Goal: Task Accomplishment & Management: Complete application form

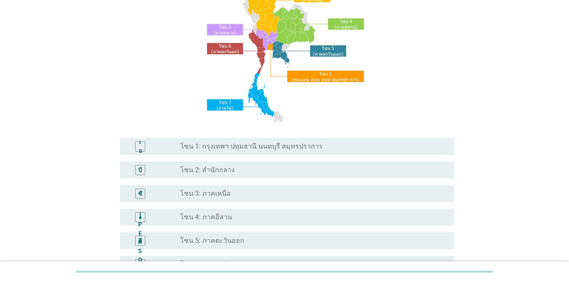
scroll to position [84, 0]
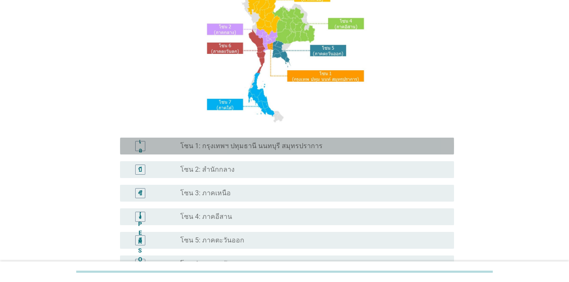
click at [196, 148] on font "โซน 1: กรุงเทพฯ ปทุมธานี นนทบุรี สมุทรปราการ" at bounding box center [251, 146] width 142 height 8
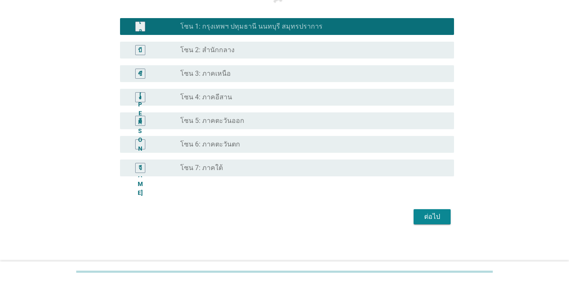
scroll to position [207, 0]
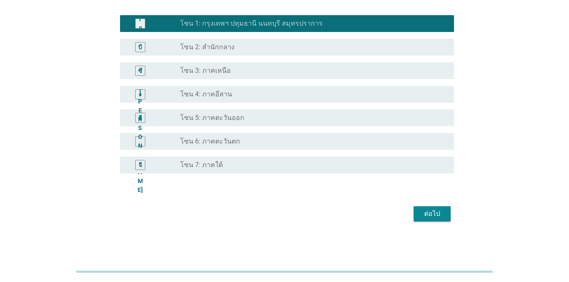
click at [438, 219] on font "ต่อไป" at bounding box center [432, 214] width 16 height 10
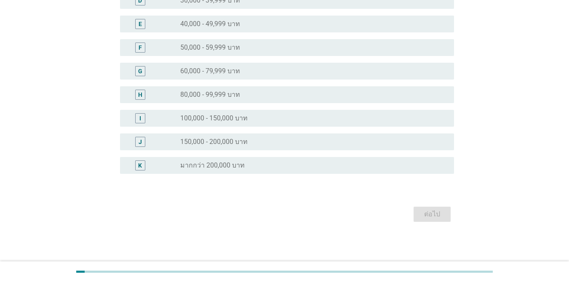
scroll to position [0, 0]
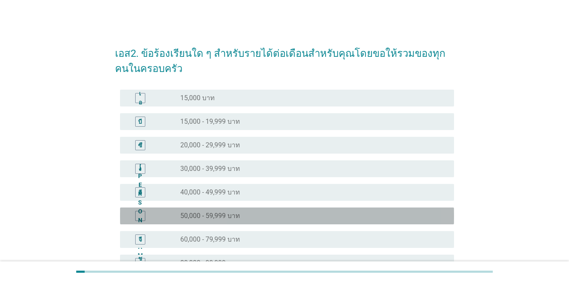
click at [217, 213] on font "50,000 - 59,999 บาท" at bounding box center [210, 216] width 60 height 8
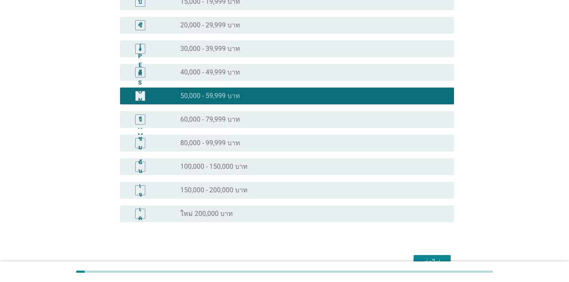
scroll to position [168, 0]
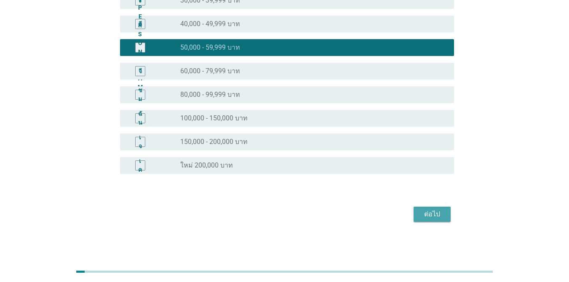
click at [430, 215] on font "ต่อไป" at bounding box center [432, 214] width 16 height 8
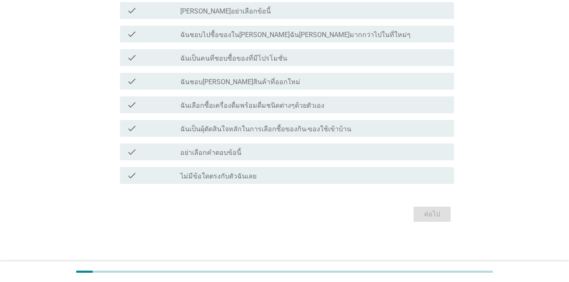
scroll to position [0, 0]
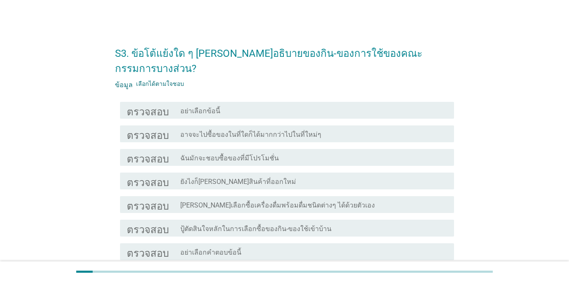
click at [286, 152] on div "โครงร่างกล่องกาเครื่องหมายว่าง ฉันมักจะชอบซื้อของที่มีโปรโมชั่น" at bounding box center [313, 157] width 267 height 10
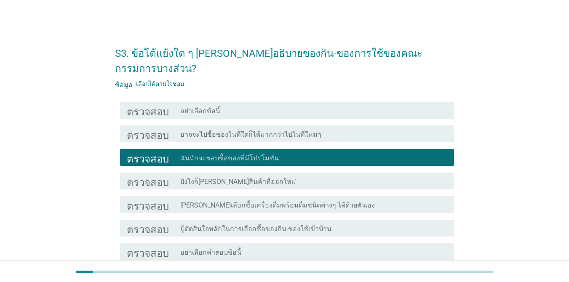
scroll to position [42, 0]
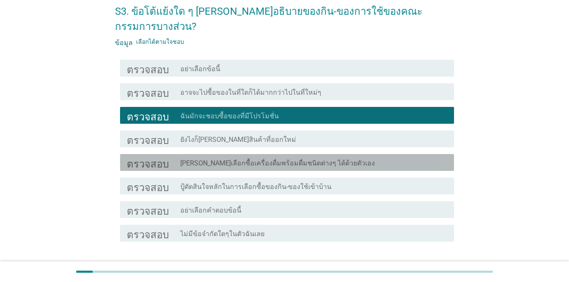
click at [316, 159] on font "[PERSON_NAME]เลือกซื้อเครื่องดื่มพร้อมดื่มชนิดต่างๆ ได้ด้วยตัวเอง" at bounding box center [277, 163] width 194 height 8
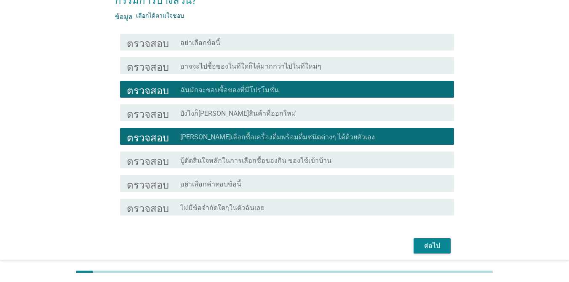
scroll to position [85, 0]
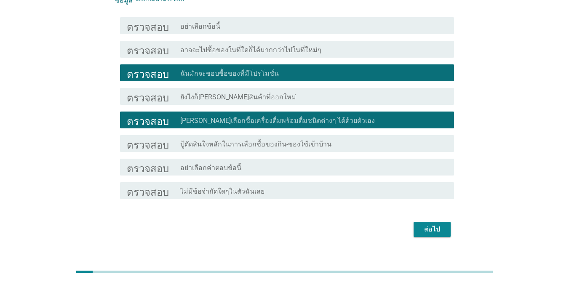
click at [426, 225] on font "ต่อไป" at bounding box center [432, 229] width 16 height 8
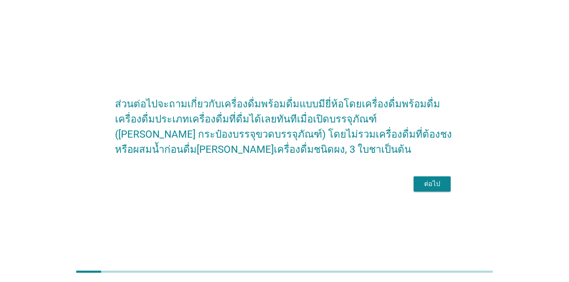
click at [426, 188] on font "ต่อไป" at bounding box center [432, 184] width 16 height 8
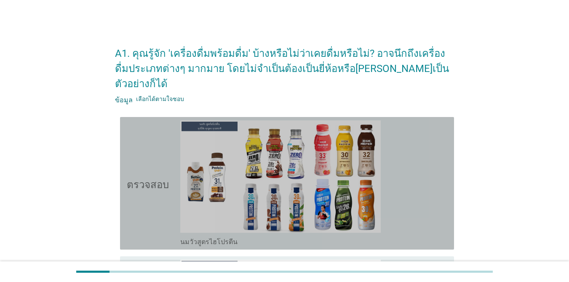
click at [162, 180] on icon "ตรวจสอบ" at bounding box center [148, 183] width 42 height 126
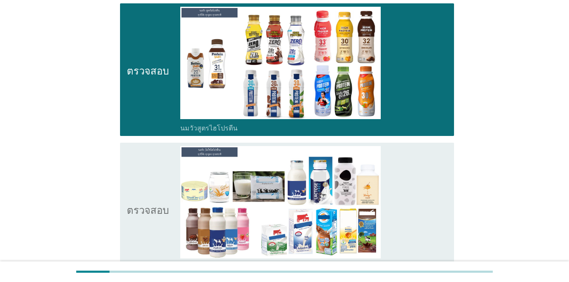
scroll to position [126, 0]
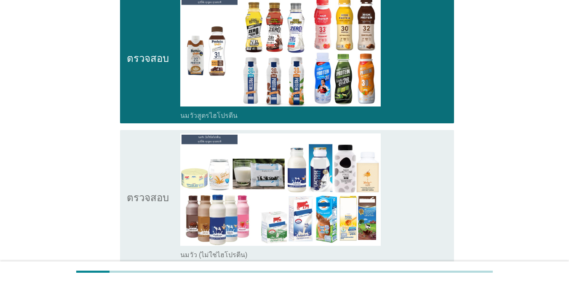
click at [161, 150] on icon "ตรวจสอบ" at bounding box center [148, 196] width 42 height 126
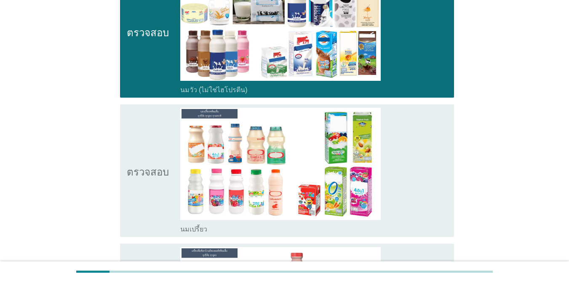
scroll to position [295, 0]
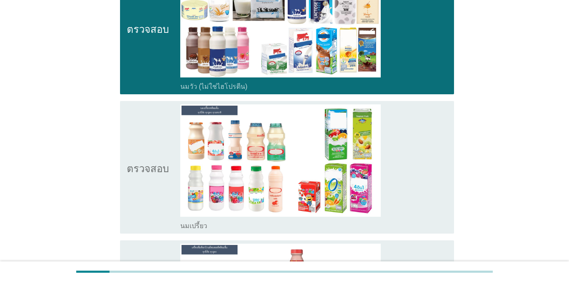
click at [156, 114] on icon "ตรวจสอบ" at bounding box center [148, 167] width 42 height 126
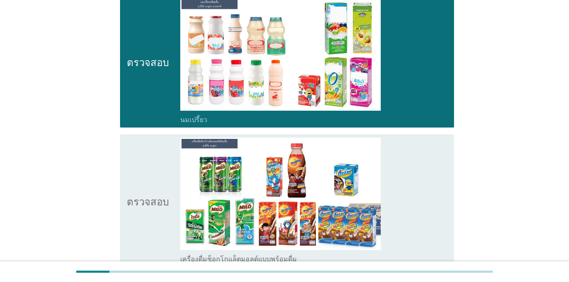
scroll to position [421, 0]
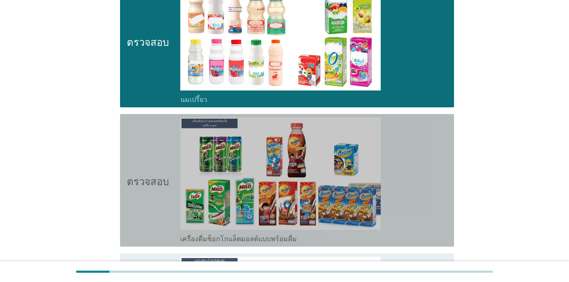
click at [157, 131] on icon "ตรวจสอบ" at bounding box center [148, 180] width 42 height 126
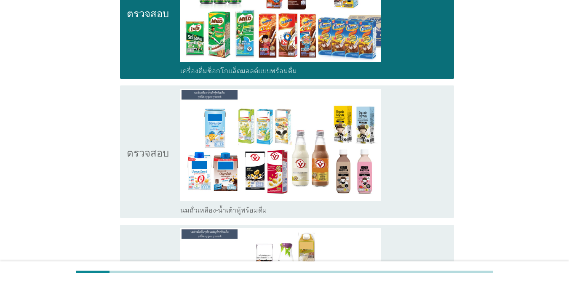
scroll to position [589, 0]
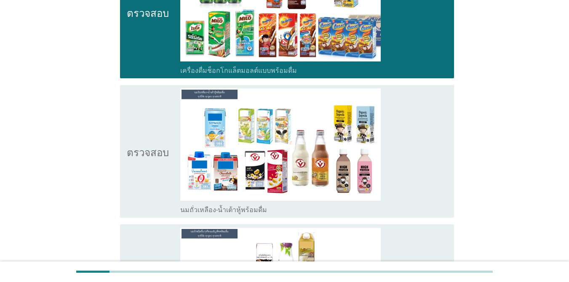
click at [157, 146] on font "ตรวจสอบ" at bounding box center [148, 151] width 42 height 10
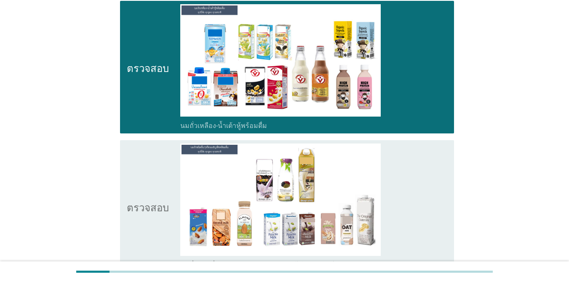
scroll to position [716, 0]
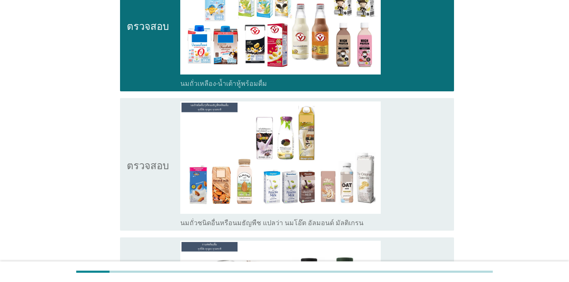
click at [157, 131] on icon "ตรวจสอบ" at bounding box center [148, 164] width 42 height 126
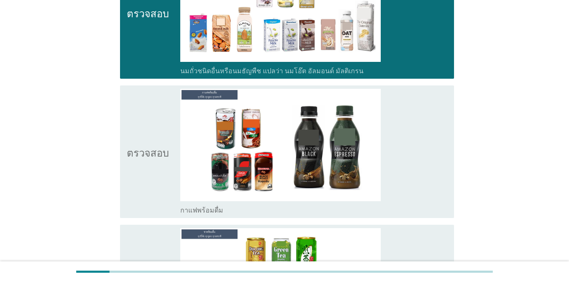
scroll to position [884, 0]
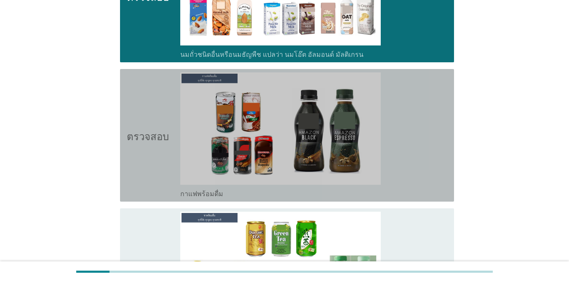
click at [161, 88] on icon "ตรวจสอบ" at bounding box center [148, 135] width 42 height 126
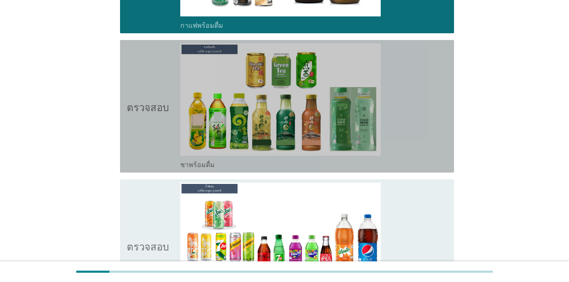
click at [155, 112] on icon "ตรวจสอบ" at bounding box center [148, 106] width 42 height 126
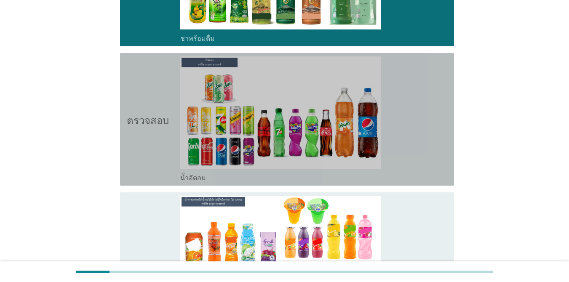
click at [155, 112] on icon "ตรวจสอบ" at bounding box center [148, 119] width 42 height 126
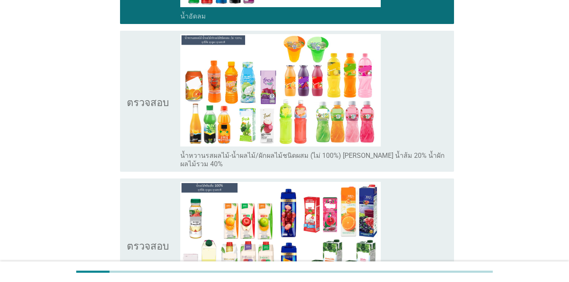
scroll to position [1347, 0]
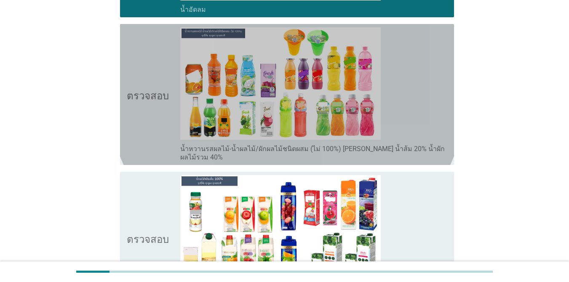
click at [155, 101] on icon "ตรวจสอบ" at bounding box center [148, 94] width 42 height 134
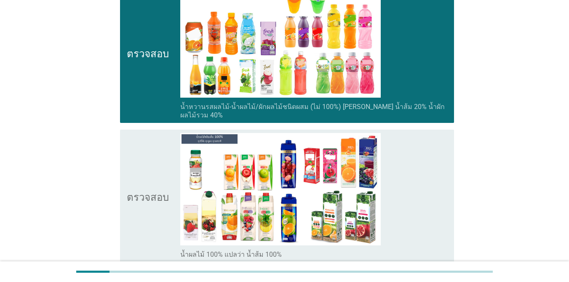
scroll to position [1431, 0]
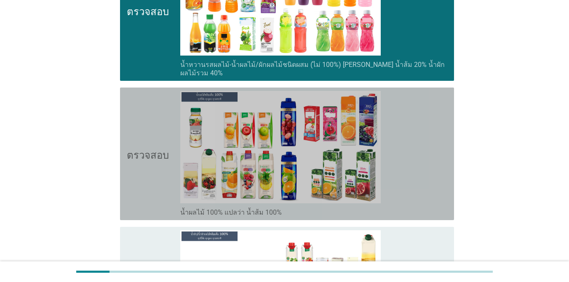
click at [155, 117] on icon "ตรวจสอบ" at bounding box center [148, 154] width 42 height 126
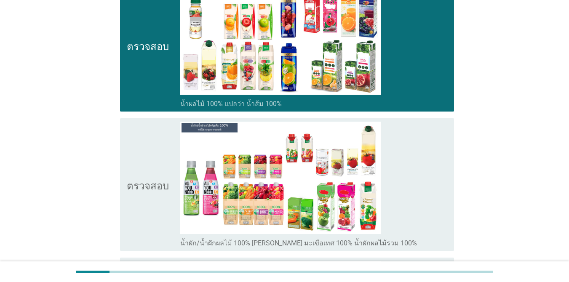
scroll to position [1557, 0]
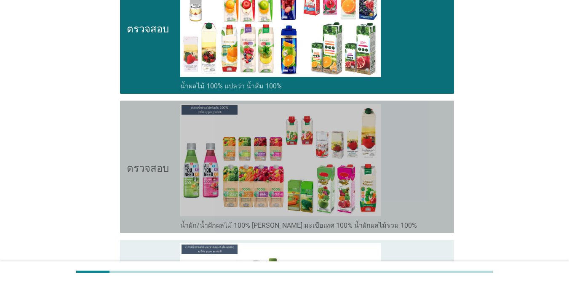
click at [155, 117] on icon "ตรวจสอบ" at bounding box center [148, 167] width 42 height 126
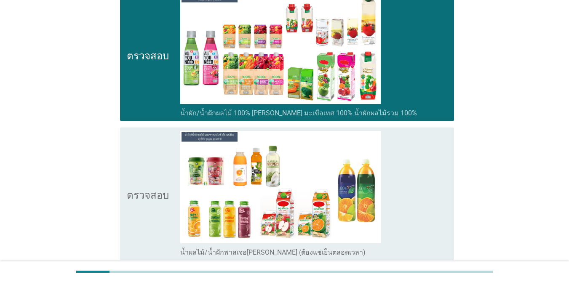
scroll to position [1684, 0]
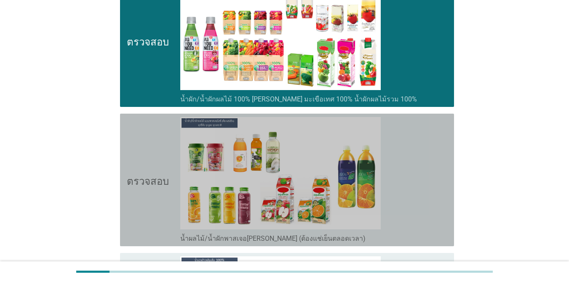
click at [155, 117] on icon "ตรวจสอบ" at bounding box center [148, 180] width 42 height 126
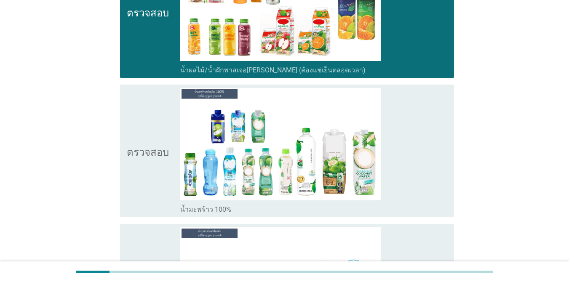
click at [155, 117] on icon "ตรวจสอบ" at bounding box center [148, 151] width 42 height 126
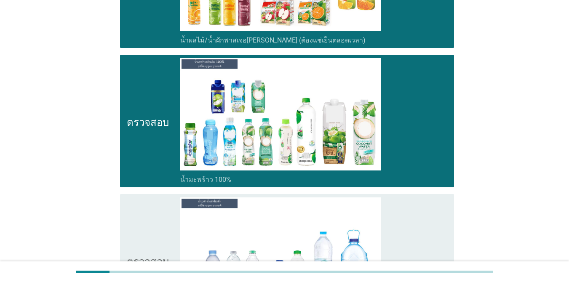
scroll to position [1978, 0]
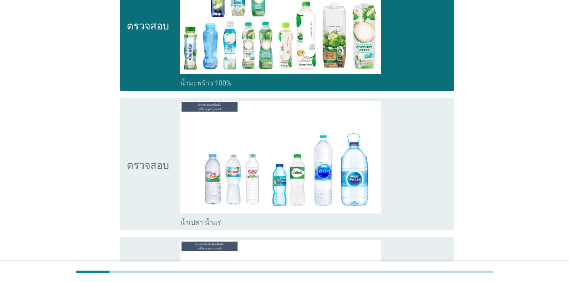
click at [155, 117] on icon "ตรวจสอบ" at bounding box center [148, 164] width 42 height 126
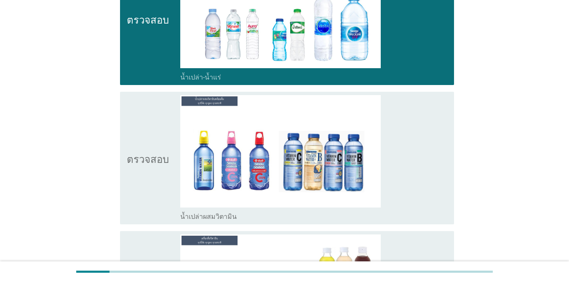
scroll to position [2147, 0]
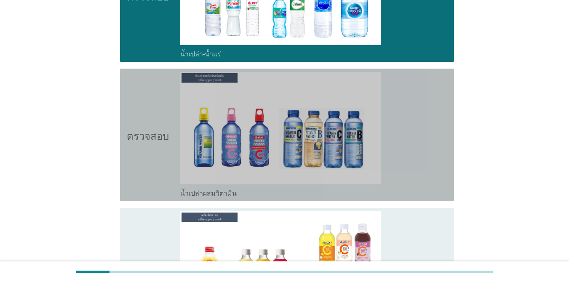
click at [155, 117] on icon "ตรวจสอบ" at bounding box center [148, 135] width 42 height 126
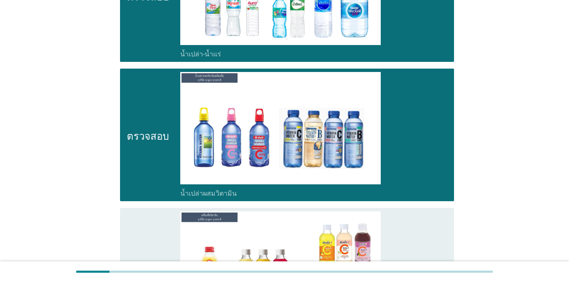
scroll to position [2231, 0]
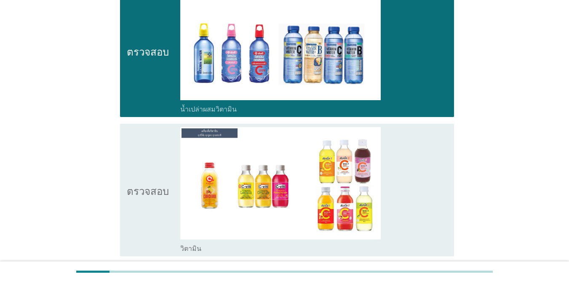
click at [160, 127] on icon "ตรวจสอบ" at bounding box center [148, 190] width 42 height 126
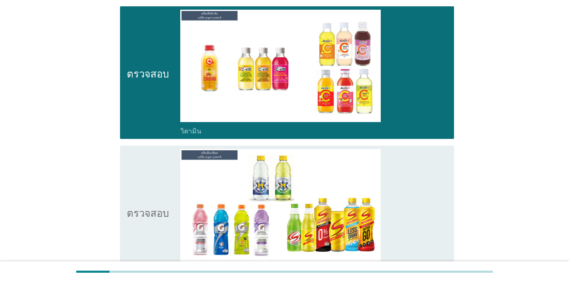
scroll to position [2441, 0]
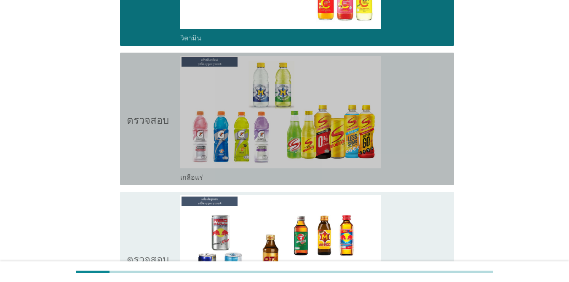
click at [158, 125] on icon "ตรวจสอบ" at bounding box center [148, 119] width 42 height 126
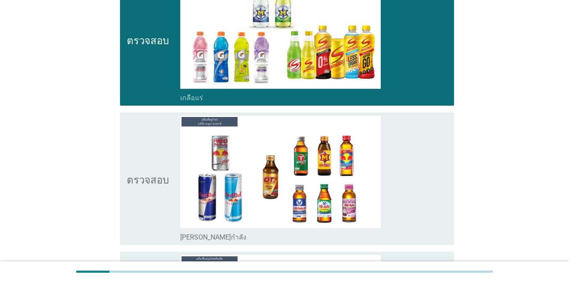
scroll to position [2526, 0]
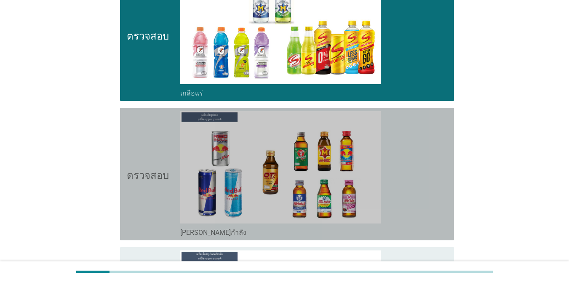
click at [157, 125] on icon "ตรวจสอบ" at bounding box center [148, 174] width 42 height 126
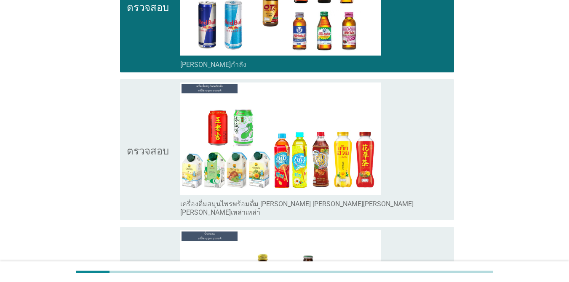
scroll to position [2694, 0]
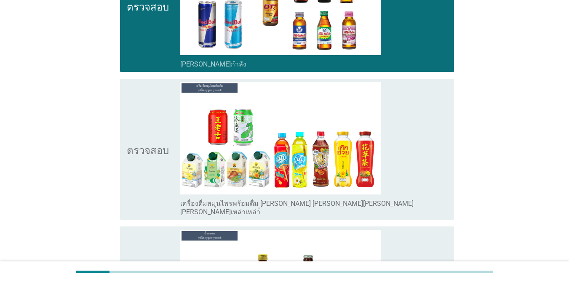
click at [157, 144] on font "ตรวจสอบ" at bounding box center [148, 149] width 42 height 10
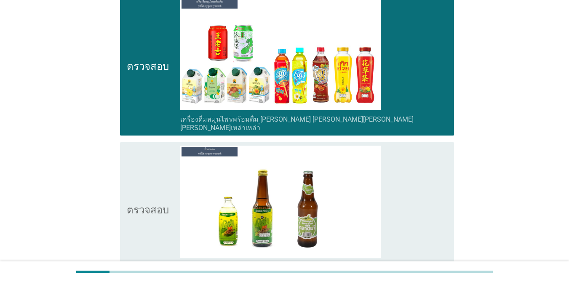
scroll to position [2820, 0]
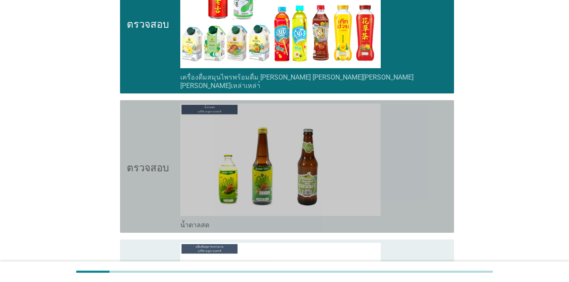
click at [157, 125] on icon "ตรวจสอบ" at bounding box center [148, 167] width 42 height 126
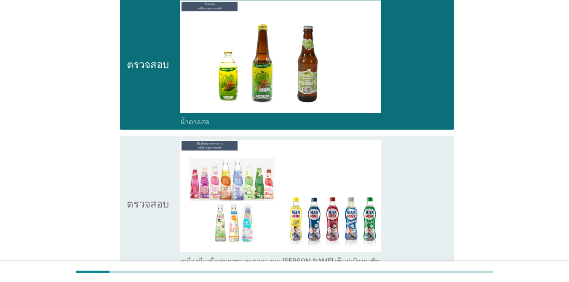
scroll to position [2946, 0]
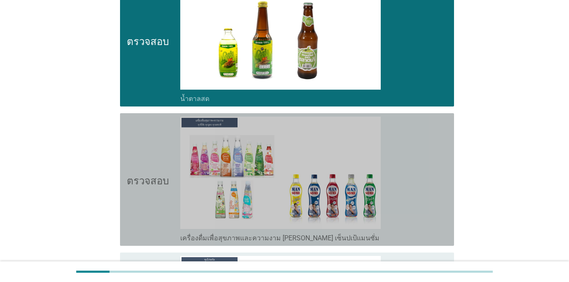
click at [157, 125] on icon "ตรวจสอบ" at bounding box center [148, 180] width 42 height 126
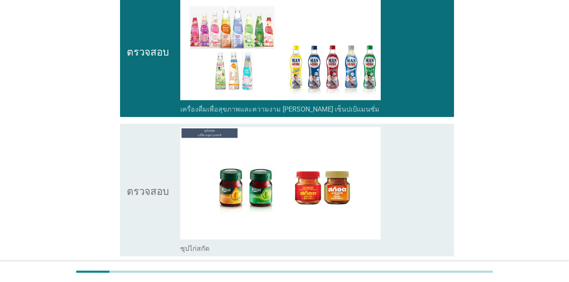
scroll to position [3115, 0]
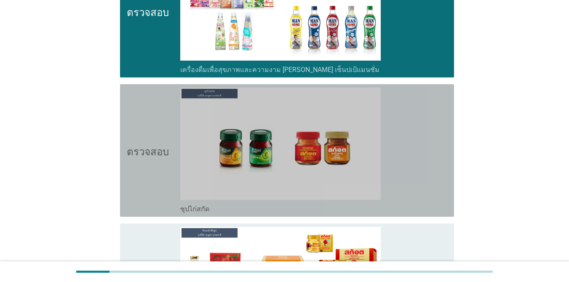
click at [157, 125] on icon "ตรวจสอบ" at bounding box center [148, 151] width 42 height 126
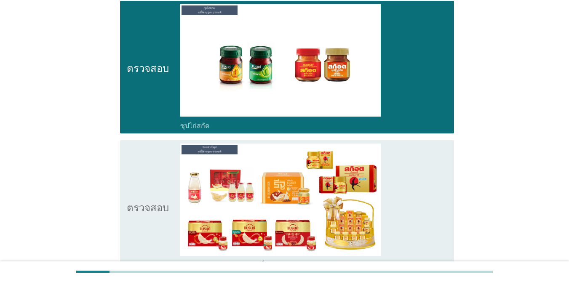
scroll to position [3199, 0]
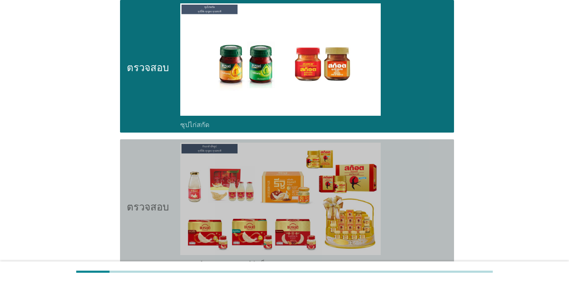
click at [158, 143] on icon "ตรวจสอบ" at bounding box center [148, 206] width 42 height 126
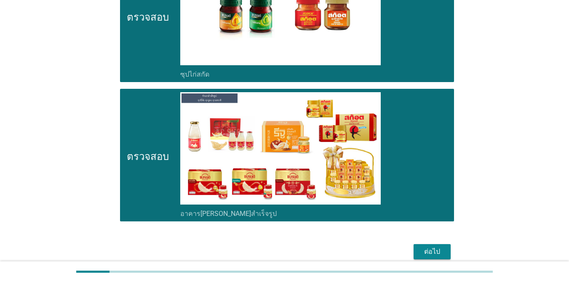
scroll to position [3255, 0]
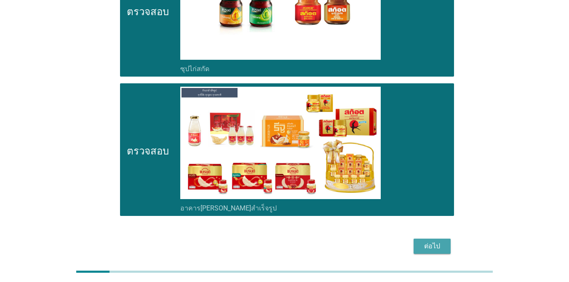
click at [429, 242] on font "ต่อไป" at bounding box center [432, 246] width 16 height 8
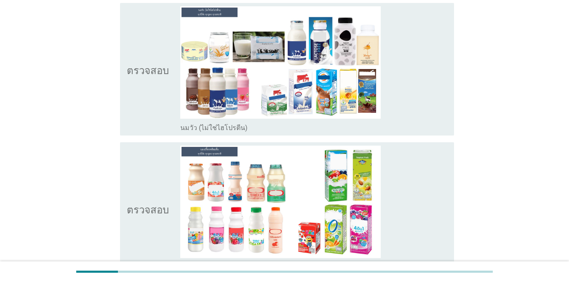
scroll to position [210, 0]
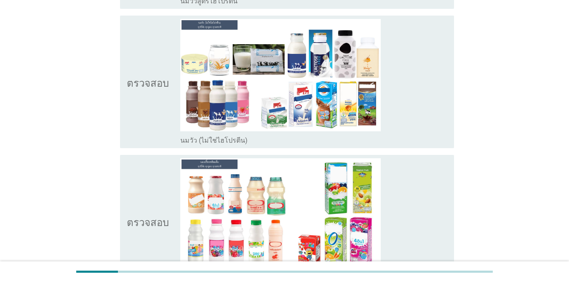
click at [140, 88] on icon "ตรวจสอบ" at bounding box center [148, 82] width 42 height 126
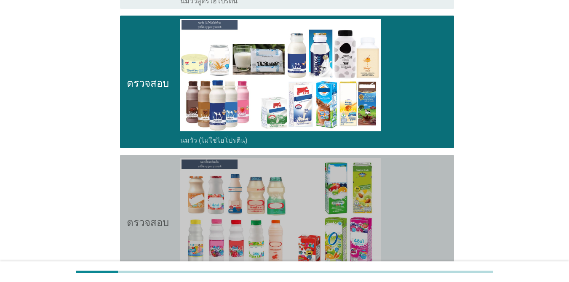
click at [147, 188] on icon "ตรวจสอบ" at bounding box center [148, 221] width 42 height 126
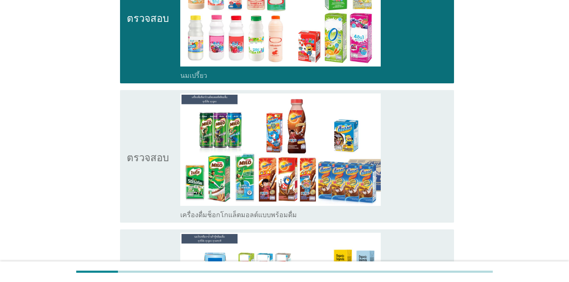
scroll to position [421, 0]
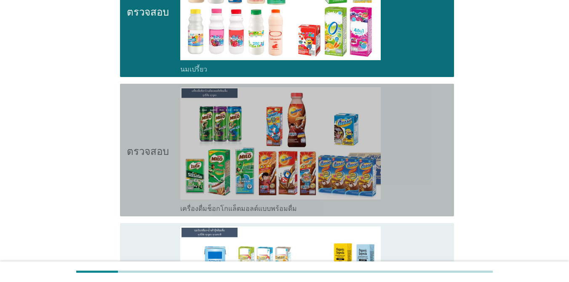
click at [144, 150] on font "ตรวจสอบ" at bounding box center [148, 150] width 42 height 10
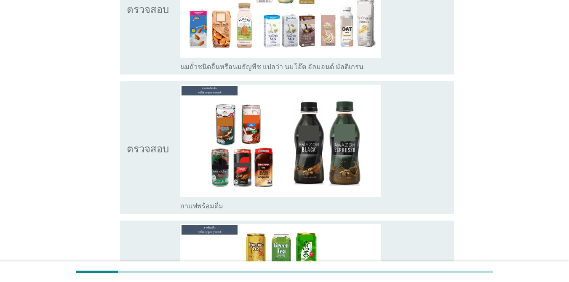
scroll to position [842, 0]
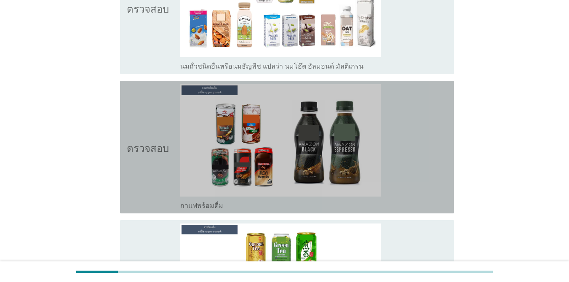
click at [150, 130] on icon "ตรวจสอบ" at bounding box center [148, 147] width 42 height 126
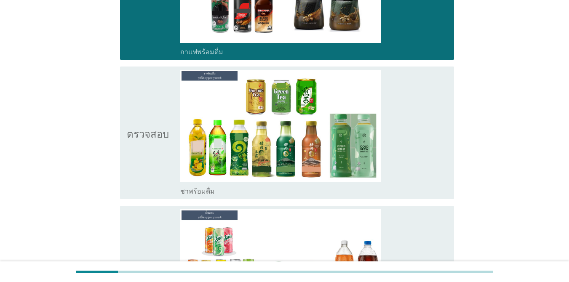
scroll to position [1010, 0]
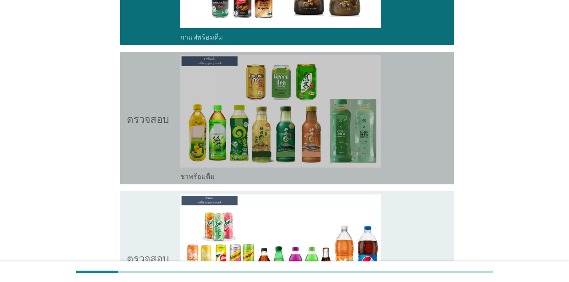
click at [150, 130] on icon "ตรวจสอบ" at bounding box center [148, 118] width 42 height 126
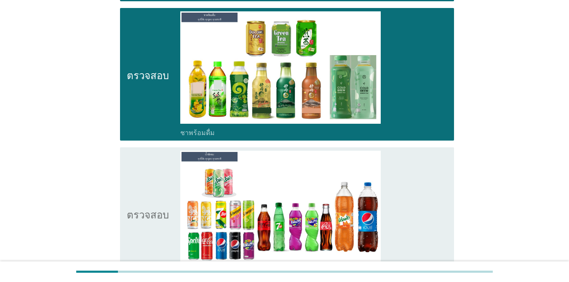
scroll to position [1136, 0]
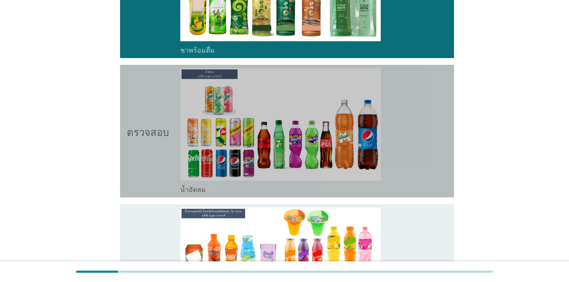
click at [150, 130] on font "ตรวจสอบ" at bounding box center [148, 131] width 42 height 10
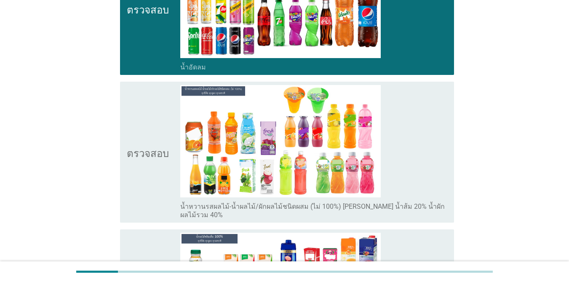
scroll to position [1263, 0]
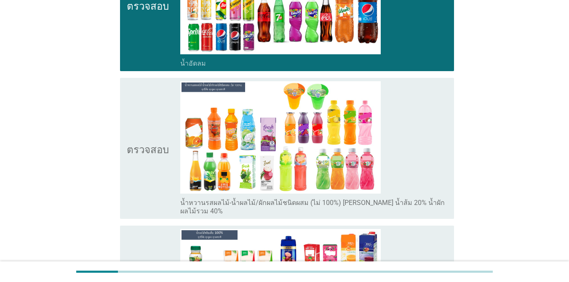
click at [150, 130] on icon "ตรวจสอบ" at bounding box center [148, 148] width 42 height 134
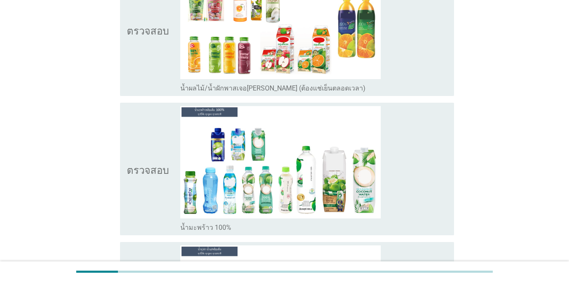
scroll to position [1810, 0]
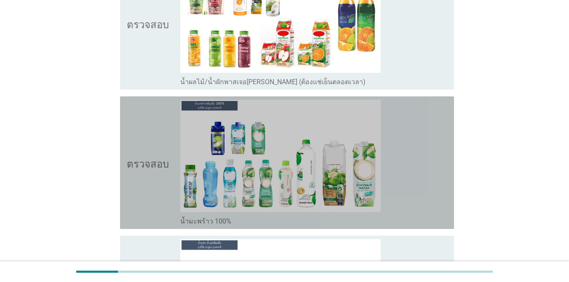
click at [150, 130] on icon "ตรวจสอบ" at bounding box center [148, 163] width 42 height 126
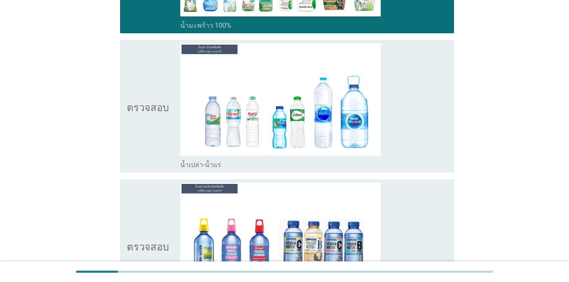
scroll to position [2020, 0]
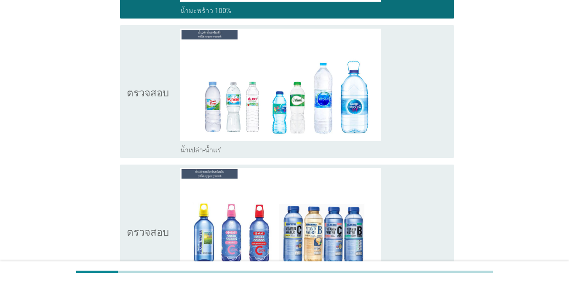
click at [150, 125] on icon "ตรวจสอบ" at bounding box center [148, 92] width 42 height 126
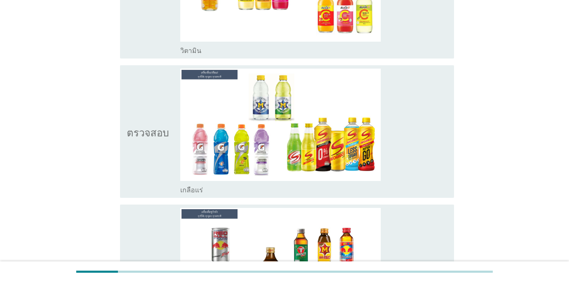
scroll to position [2399, 0]
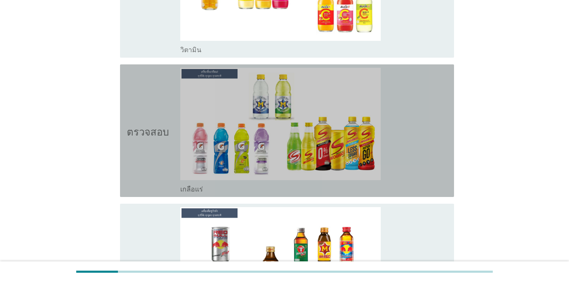
click at [150, 125] on font "ตรวจสอบ" at bounding box center [148, 130] width 42 height 10
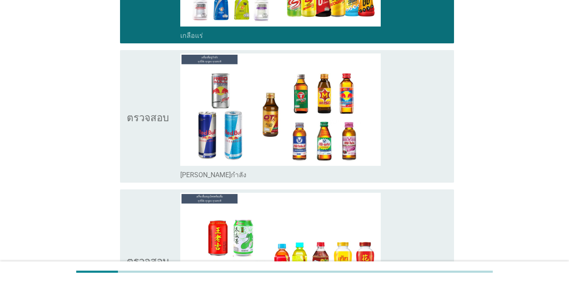
scroll to position [2568, 0]
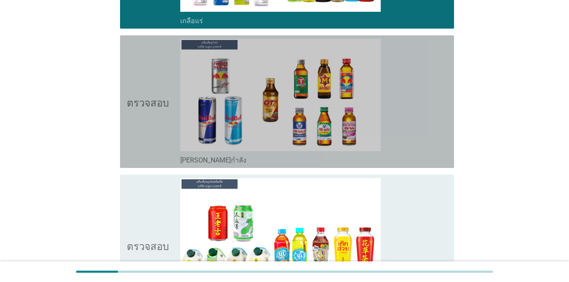
click at [150, 125] on icon "ตรวจสอบ" at bounding box center [148, 102] width 42 height 126
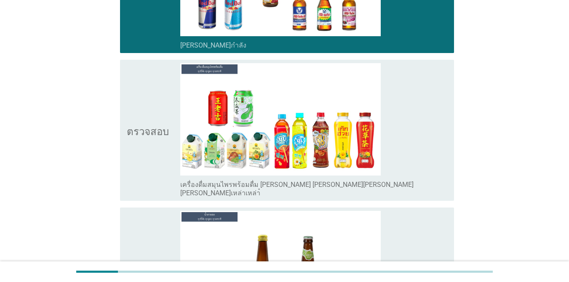
scroll to position [2694, 0]
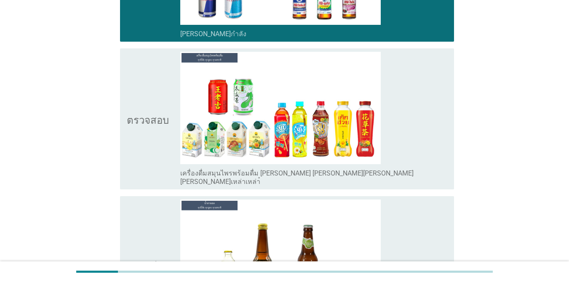
click at [150, 125] on icon "ตรวจสอบ" at bounding box center [148, 119] width 42 height 134
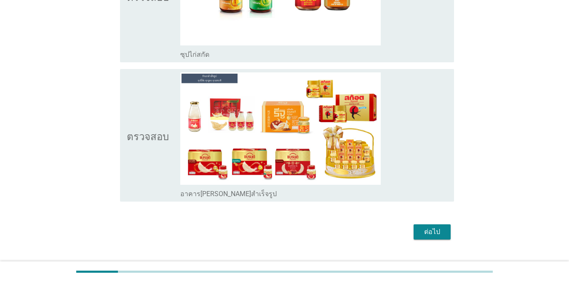
scroll to position [3240, 0]
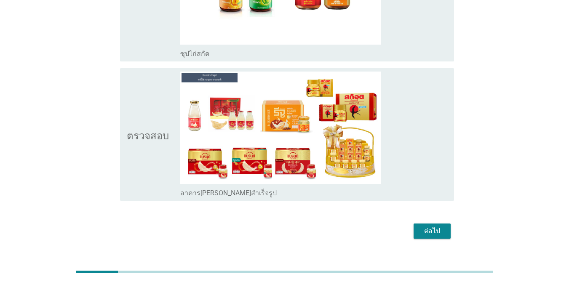
click at [443, 226] on div "ต่อไป" at bounding box center [432, 231] width 24 height 10
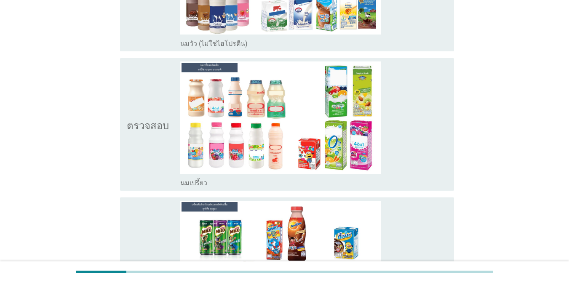
scroll to position [168, 0]
click at [166, 121] on font "ตรวจสอบ" at bounding box center [148, 124] width 42 height 10
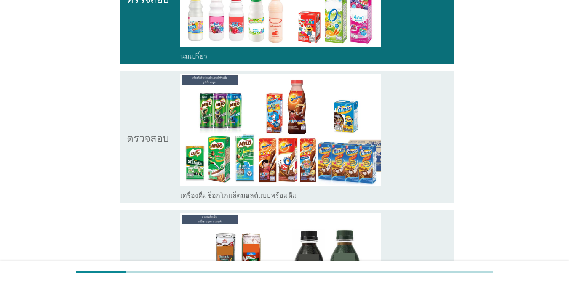
click at [167, 127] on div "ตรวจสอบ" at bounding box center [153, 137] width 53 height 126
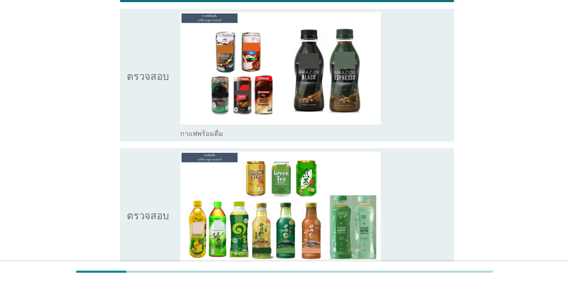
scroll to position [505, 0]
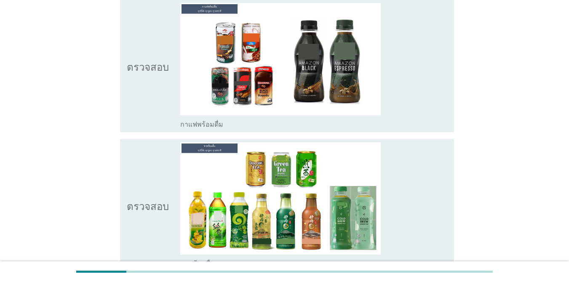
click at [155, 78] on icon "ตรวจสอบ" at bounding box center [148, 66] width 42 height 126
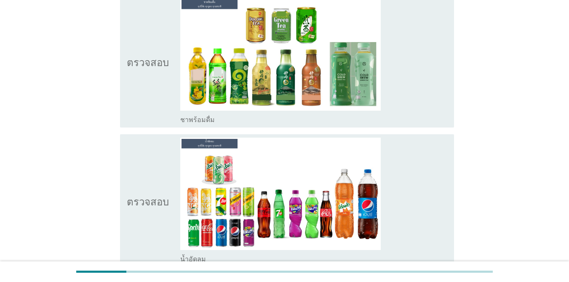
scroll to position [673, 0]
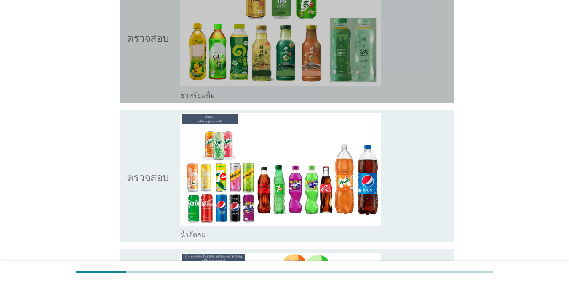
click at [155, 75] on icon "ตรวจสอบ" at bounding box center [148, 37] width 42 height 126
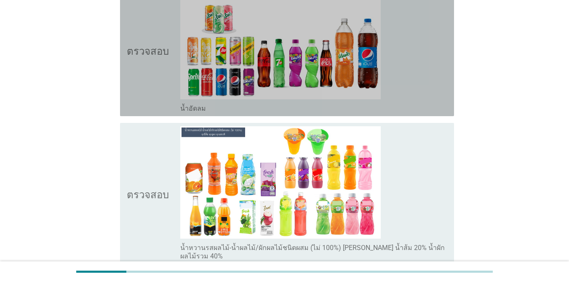
click at [155, 77] on icon "ตรวจสอบ" at bounding box center [148, 50] width 42 height 126
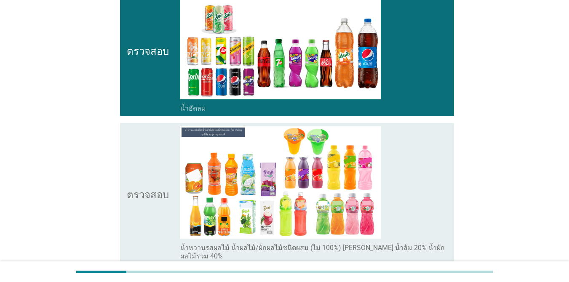
scroll to position [926, 0]
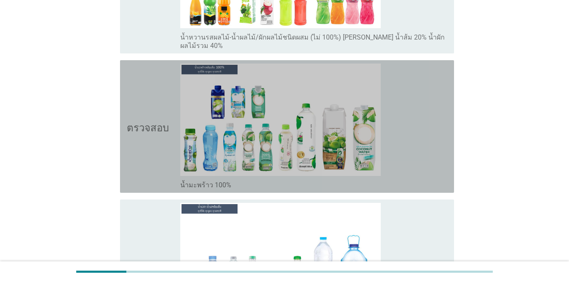
click at [159, 95] on icon "ตรวจสอบ" at bounding box center [148, 127] width 42 height 126
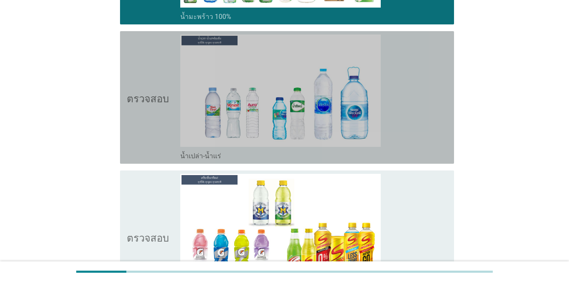
click at [159, 96] on icon "ตรวจสอบ" at bounding box center [148, 98] width 42 height 126
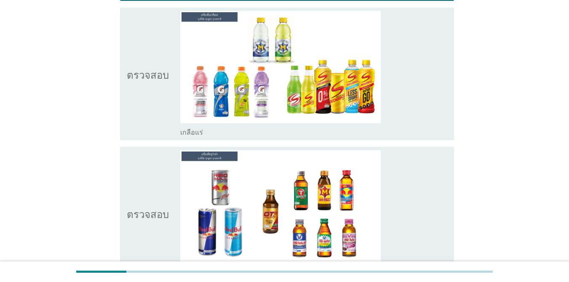
scroll to position [1347, 0]
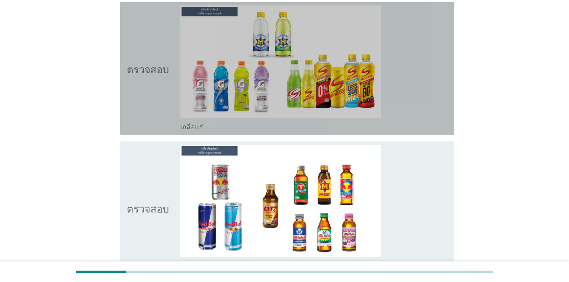
click at [159, 96] on icon "ตรวจสอบ" at bounding box center [148, 68] width 42 height 126
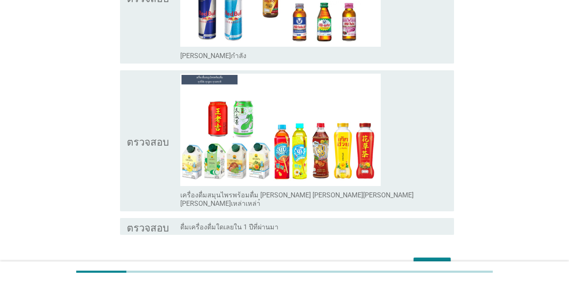
scroll to position [1515, 0]
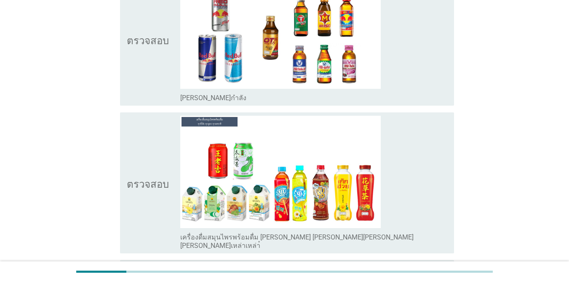
click at [157, 72] on icon "ตรวจสอบ" at bounding box center [148, 39] width 42 height 126
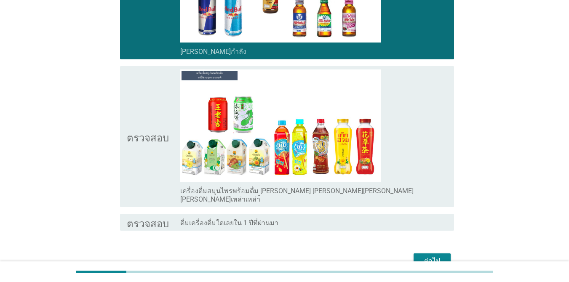
scroll to position [1592, 0]
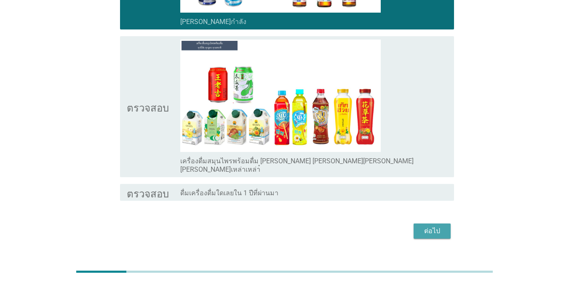
click at [428, 227] on font "ต่อไป" at bounding box center [432, 231] width 16 height 8
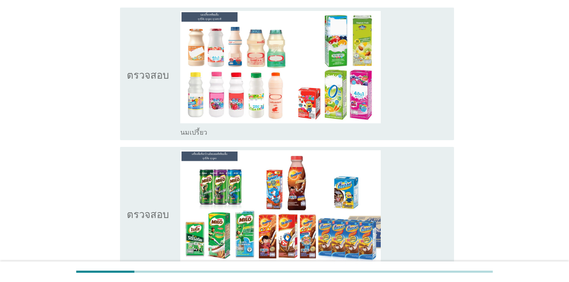
scroll to position [0, 0]
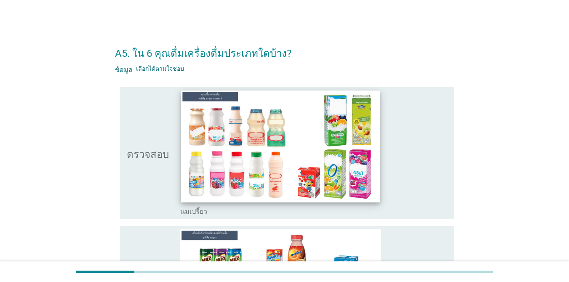
click at [291, 143] on img at bounding box center [280, 146] width 199 height 112
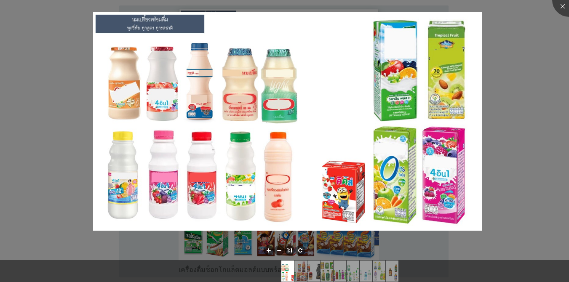
scroll to position [84, 0]
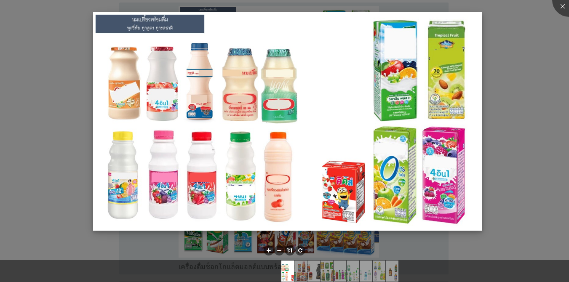
click at [310, 58] on img at bounding box center [287, 121] width 389 height 218
click at [559, 6] on div at bounding box center [569, 0] width 34 height 34
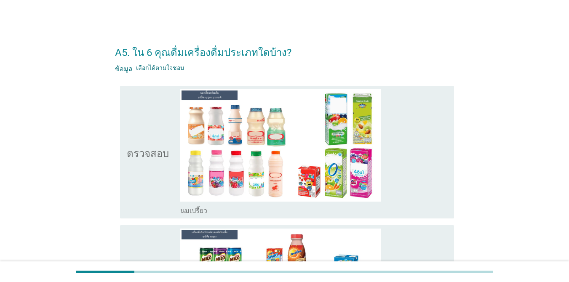
scroll to position [0, 0]
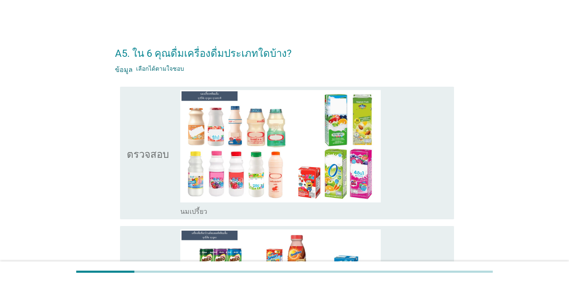
click at [152, 148] on font "ตรวจสอบ" at bounding box center [148, 153] width 42 height 10
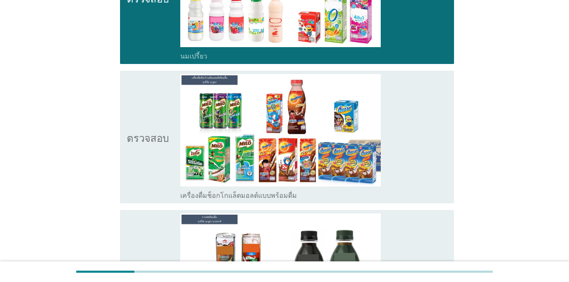
scroll to position [168, 0]
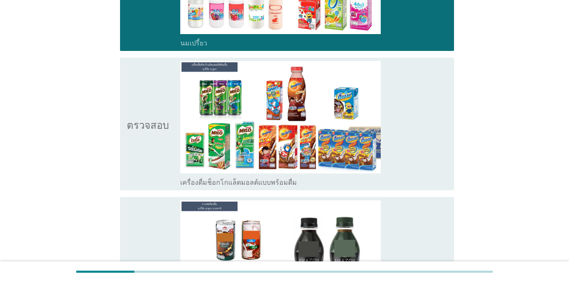
click at [155, 131] on icon "ตรวจสอบ" at bounding box center [148, 124] width 42 height 126
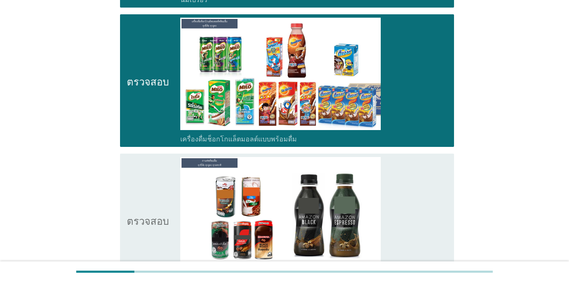
scroll to position [295, 0]
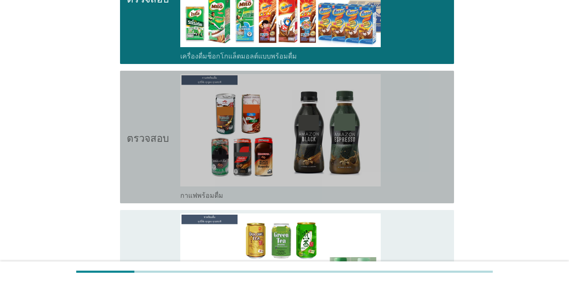
click at [155, 131] on icon "ตรวจสอบ" at bounding box center [148, 137] width 42 height 126
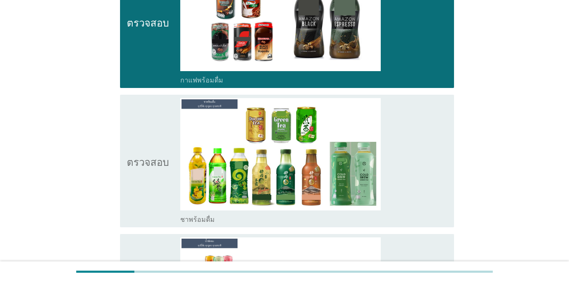
scroll to position [421, 0]
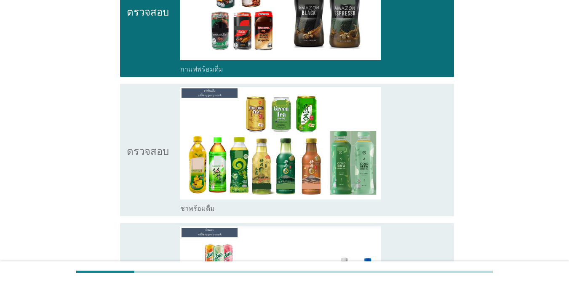
click at [155, 131] on icon "ตรวจสอบ" at bounding box center [148, 150] width 42 height 126
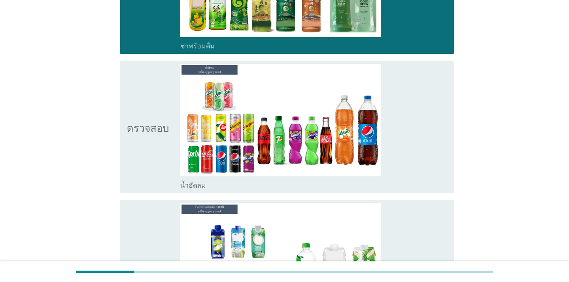
scroll to position [589, 0]
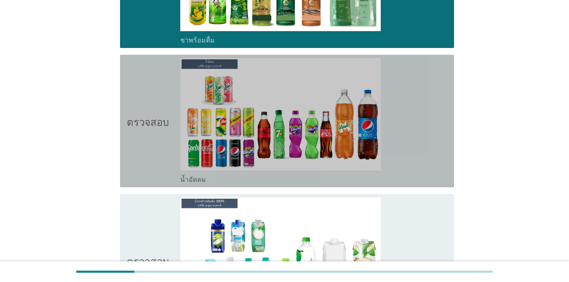
click at [155, 128] on icon "ตรวจสอบ" at bounding box center [148, 121] width 42 height 126
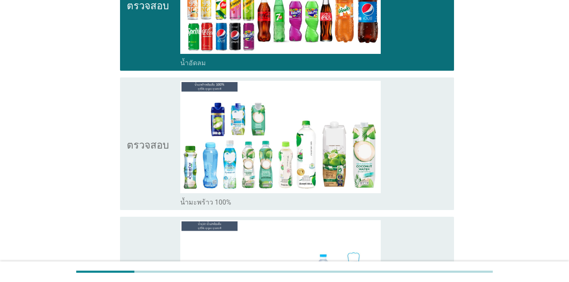
scroll to position [716, 0]
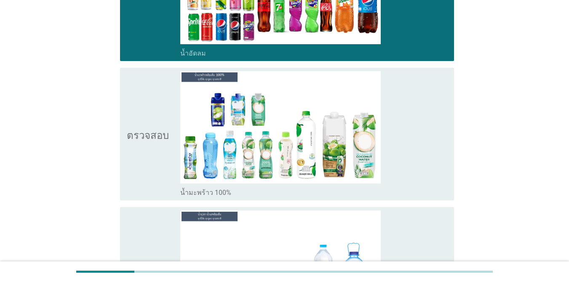
click at [155, 128] on icon "ตรวจสอบ" at bounding box center [148, 134] width 42 height 126
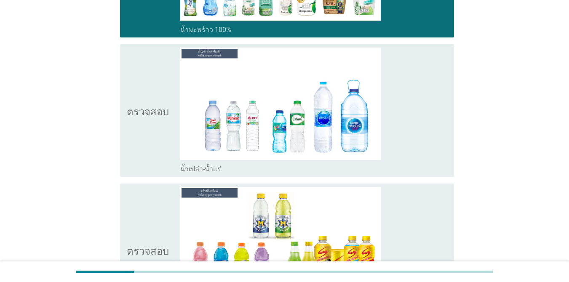
scroll to position [884, 0]
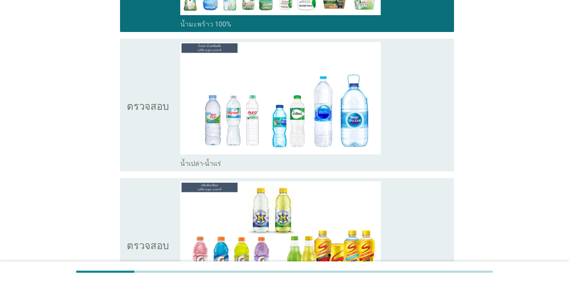
click at [155, 128] on icon "ตรวจสอบ" at bounding box center [148, 105] width 42 height 126
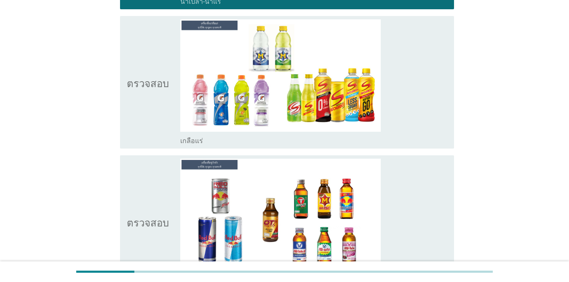
scroll to position [1052, 0]
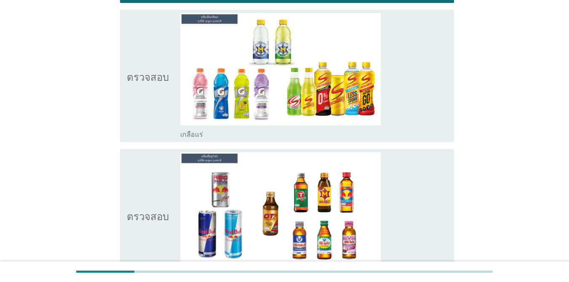
click at [157, 125] on icon "ตรวจสอบ" at bounding box center [148, 76] width 42 height 126
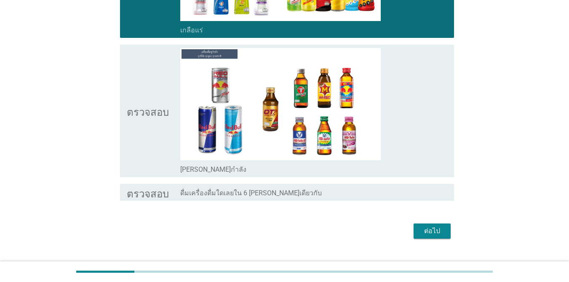
scroll to position [1174, 0]
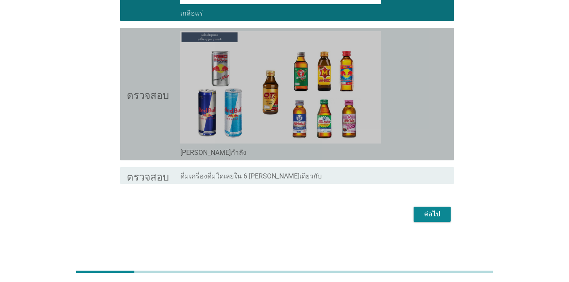
click at [157, 125] on icon "ตรวจสอบ" at bounding box center [148, 94] width 42 height 126
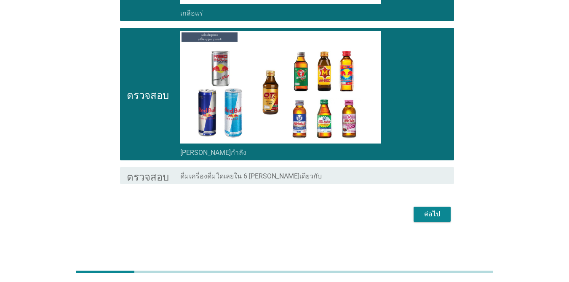
click at [431, 214] on font "ต่อไป" at bounding box center [432, 214] width 16 height 8
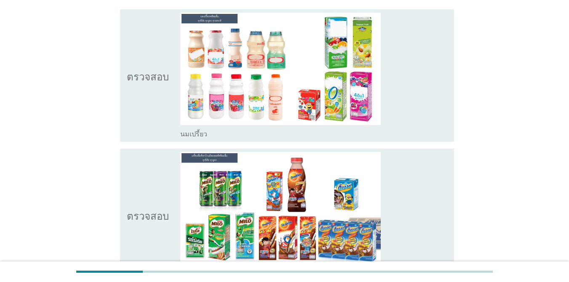
scroll to position [84, 0]
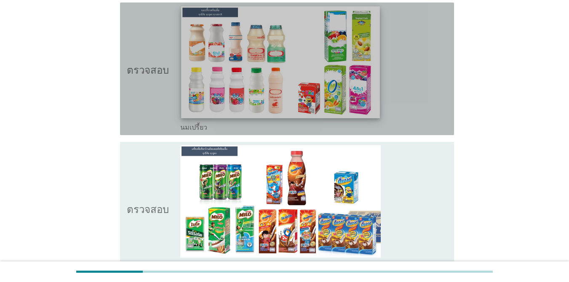
click at [181, 101] on img at bounding box center [280, 62] width 199 height 112
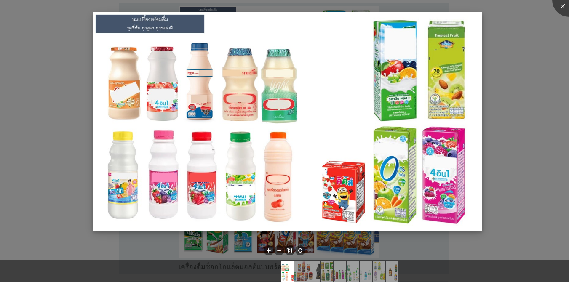
click at [170, 168] on img at bounding box center [287, 121] width 389 height 218
click at [563, 4] on div at bounding box center [569, 0] width 34 height 34
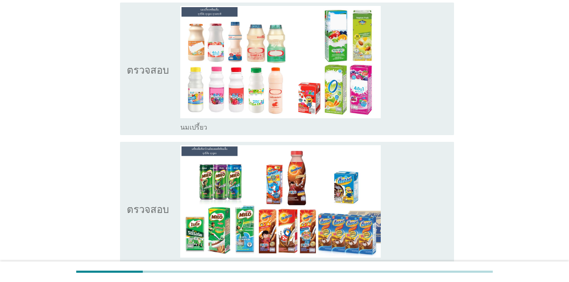
click at [147, 82] on icon "ตรวจสอบ" at bounding box center [148, 69] width 42 height 126
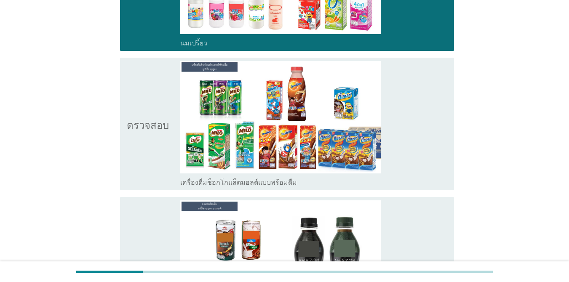
click at [157, 126] on font "ตรวจสอบ" at bounding box center [148, 124] width 42 height 10
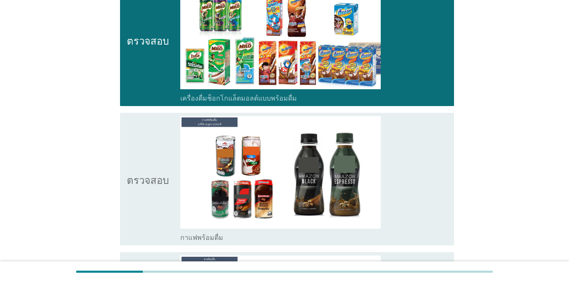
click at [152, 138] on icon "ตรวจสอบ" at bounding box center [148, 179] width 42 height 126
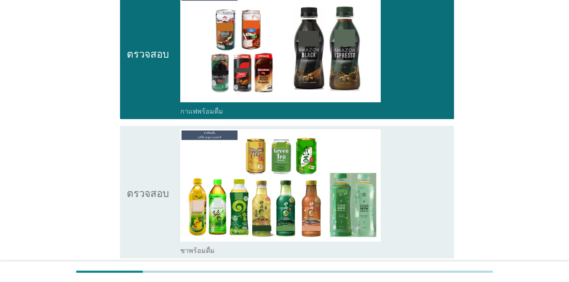
click at [153, 176] on icon "ตรวจสอบ" at bounding box center [148, 192] width 42 height 126
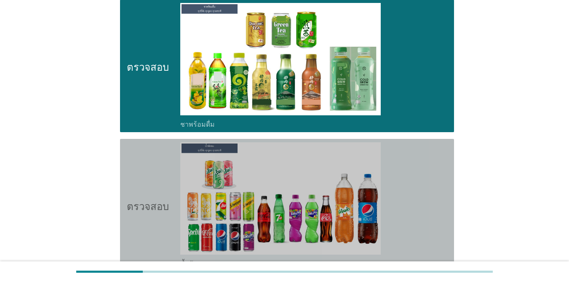
click at [159, 190] on icon "ตรวจสอบ" at bounding box center [148, 205] width 42 height 126
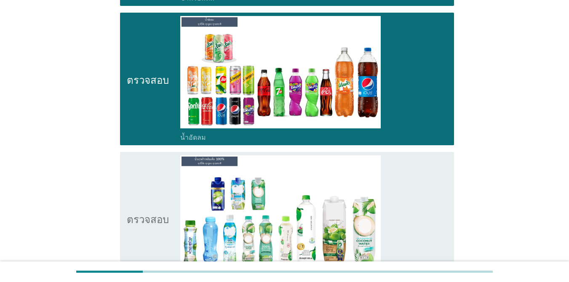
click at [159, 192] on icon "ตรวจสอบ" at bounding box center [148, 218] width 42 height 126
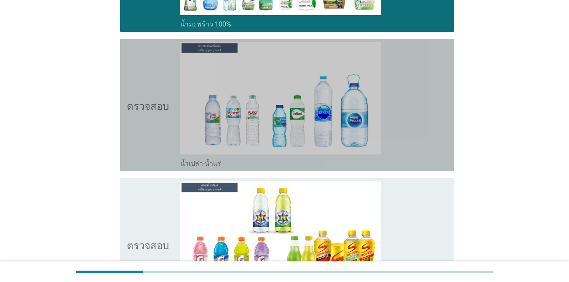
click at [152, 162] on icon "ตรวจสอบ" at bounding box center [148, 105] width 42 height 126
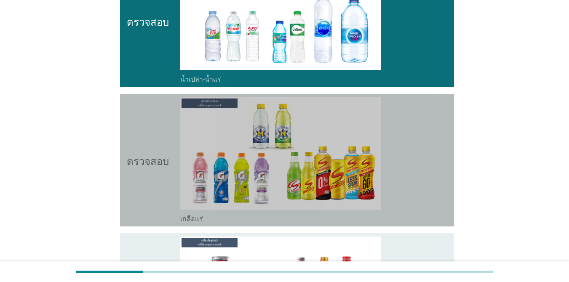
click at [152, 161] on font "ตรวจสอบ" at bounding box center [148, 160] width 42 height 10
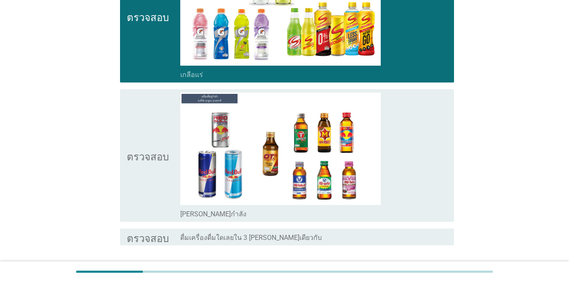
scroll to position [1136, 0]
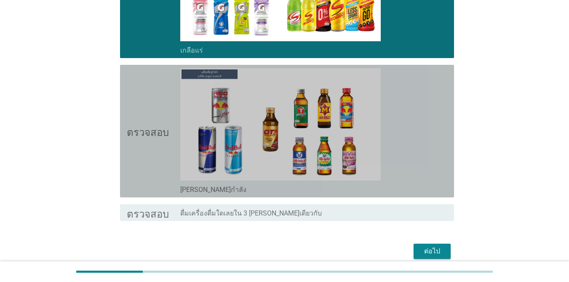
click at [152, 161] on icon "ตรวจสอบ" at bounding box center [148, 131] width 42 height 126
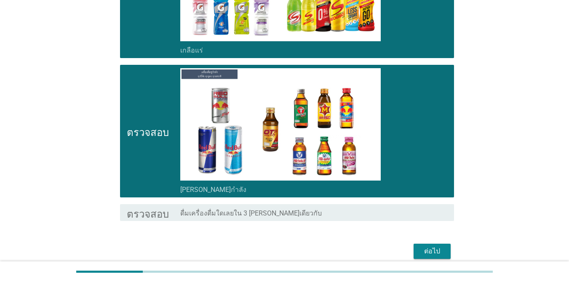
scroll to position [1174, 0]
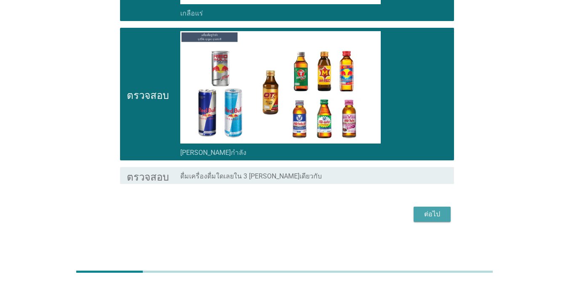
click at [436, 213] on font "ต่อไป" at bounding box center [432, 214] width 16 height 8
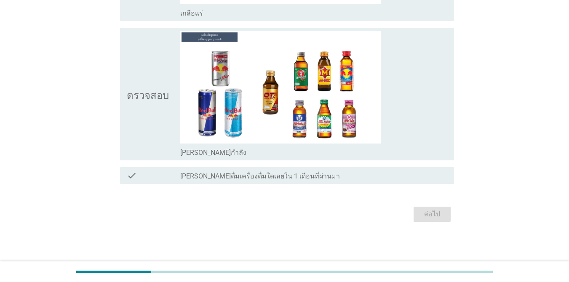
scroll to position [0, 0]
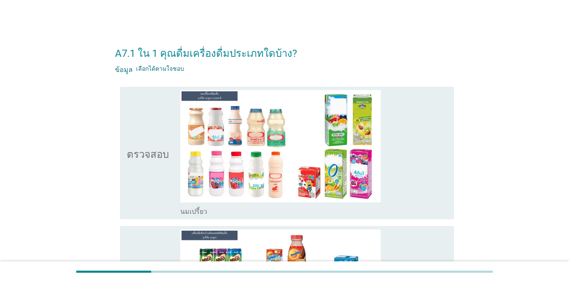
click at [157, 163] on icon "ตรวจสอบ" at bounding box center [148, 153] width 42 height 126
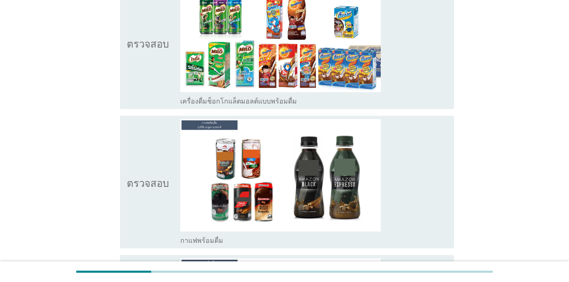
scroll to position [253, 0]
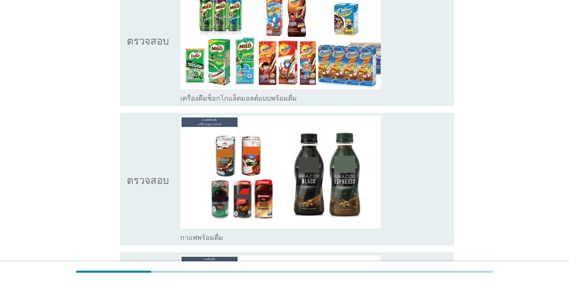
click at [141, 19] on icon "ตรวจสอบ" at bounding box center [148, 40] width 42 height 126
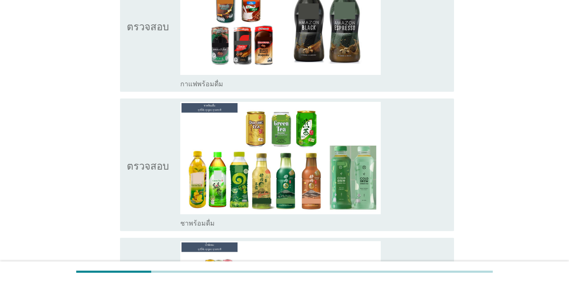
scroll to position [421, 0]
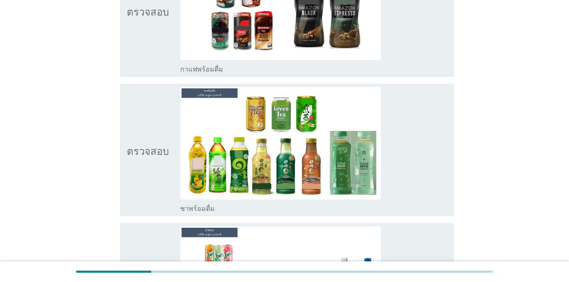
click at [165, 123] on icon "ตรวจสอบ" at bounding box center [148, 150] width 42 height 126
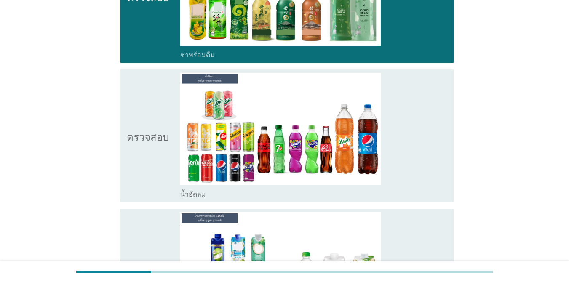
scroll to position [589, 0]
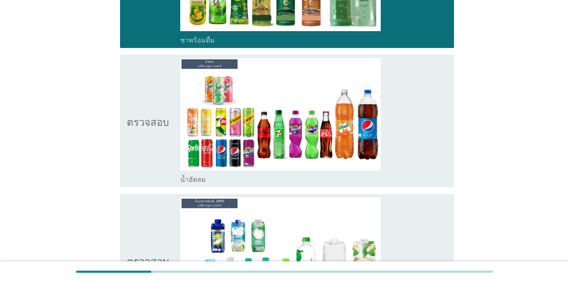
click at [166, 122] on font "ตรวจสอบ" at bounding box center [148, 121] width 42 height 10
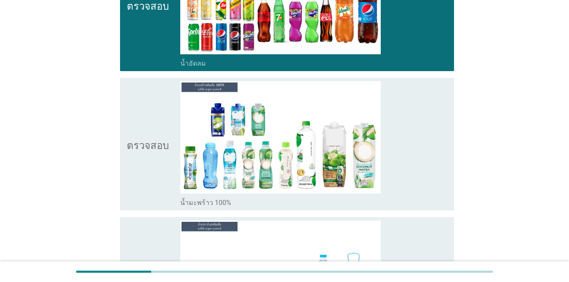
scroll to position [716, 0]
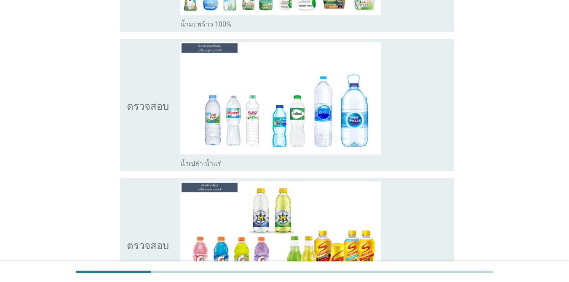
click at [166, 122] on icon "ตรวจสอบ" at bounding box center [148, 105] width 42 height 126
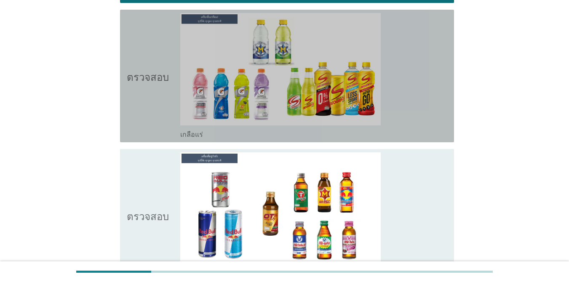
click at [166, 99] on icon "ตรวจสอบ" at bounding box center [148, 76] width 42 height 126
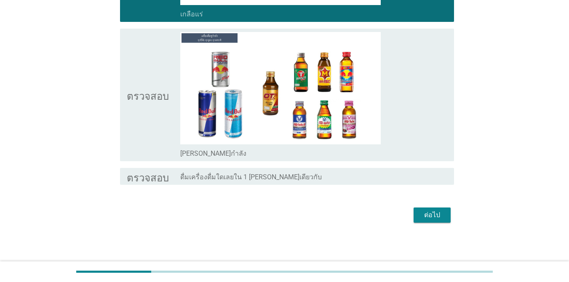
scroll to position [1174, 0]
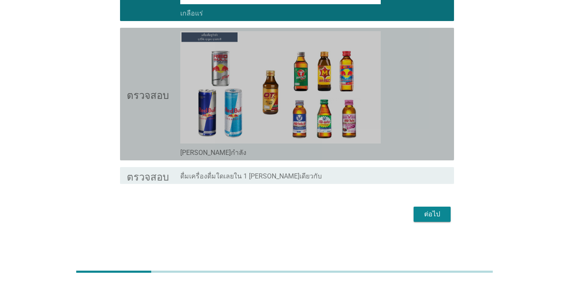
click at [162, 110] on icon "ตรวจสอบ" at bounding box center [148, 94] width 42 height 126
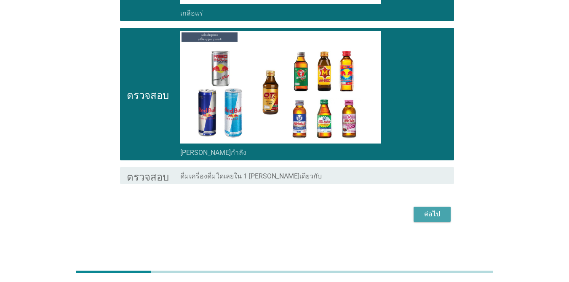
click at [421, 213] on div "ต่อไป" at bounding box center [432, 214] width 24 height 10
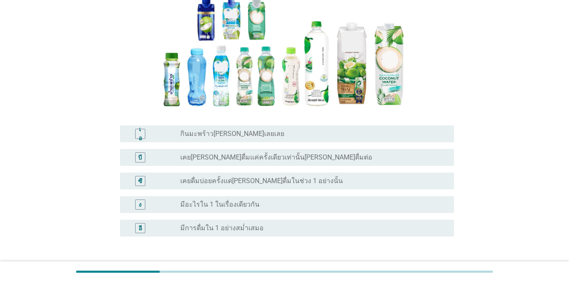
scroll to position [126, 0]
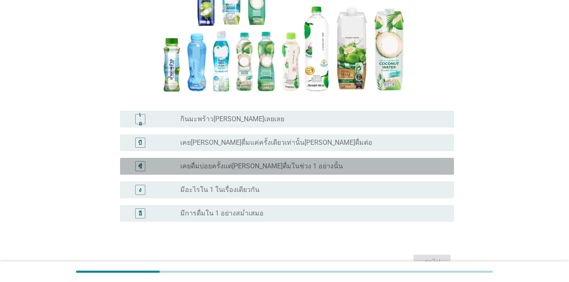
click at [330, 165] on div "ปุ่มวิทยุ[PERSON_NAME]เลือก เคยดื่มบ่อยครั้งแต่[PERSON_NAME]ดื่มในช่วง 1 อย่างน…" at bounding box center [310, 166] width 260 height 8
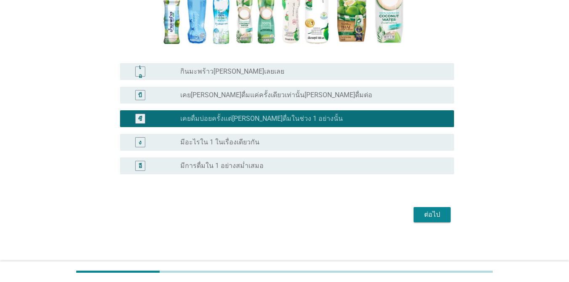
scroll to position [175, 0]
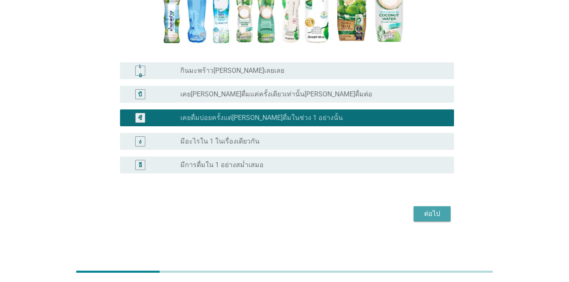
click at [424, 214] on font "ต่อไป" at bounding box center [432, 214] width 16 height 8
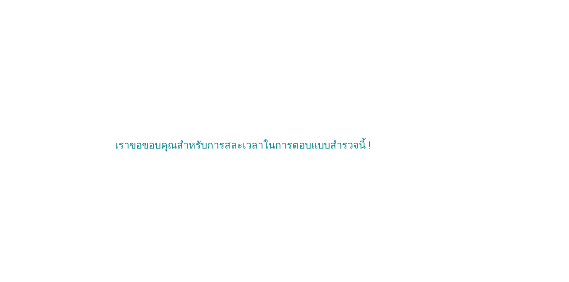
scroll to position [0, 0]
